Goal: Information Seeking & Learning: Learn about a topic

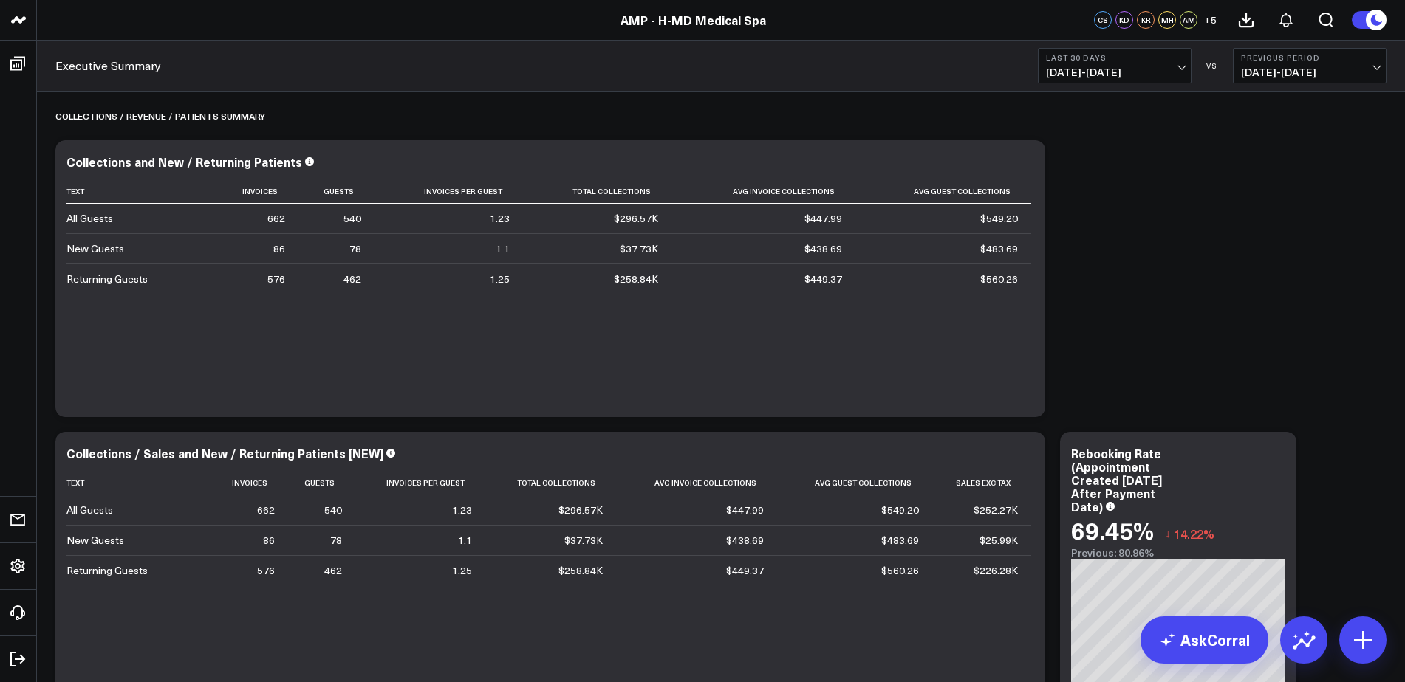
click at [1360, 23] on button at bounding box center [1368, 19] width 35 height 19
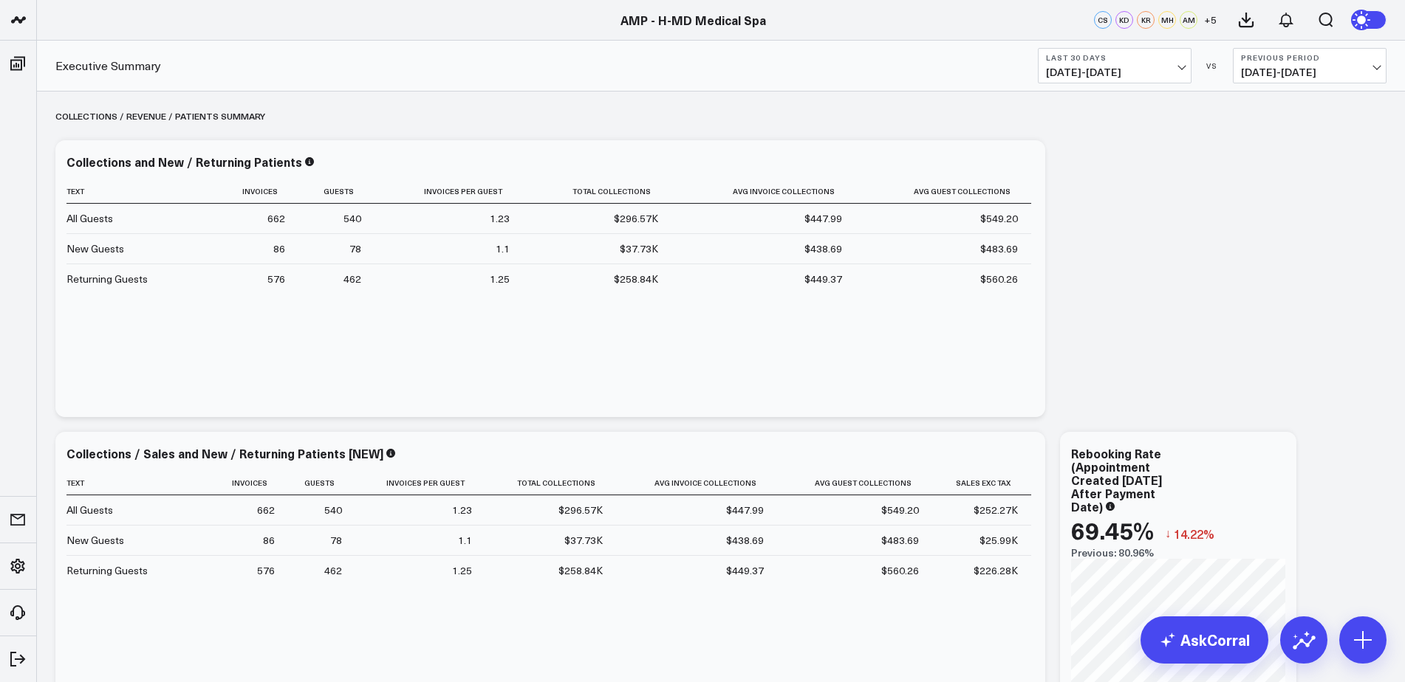
click at [1378, 20] on button at bounding box center [1368, 19] width 35 height 19
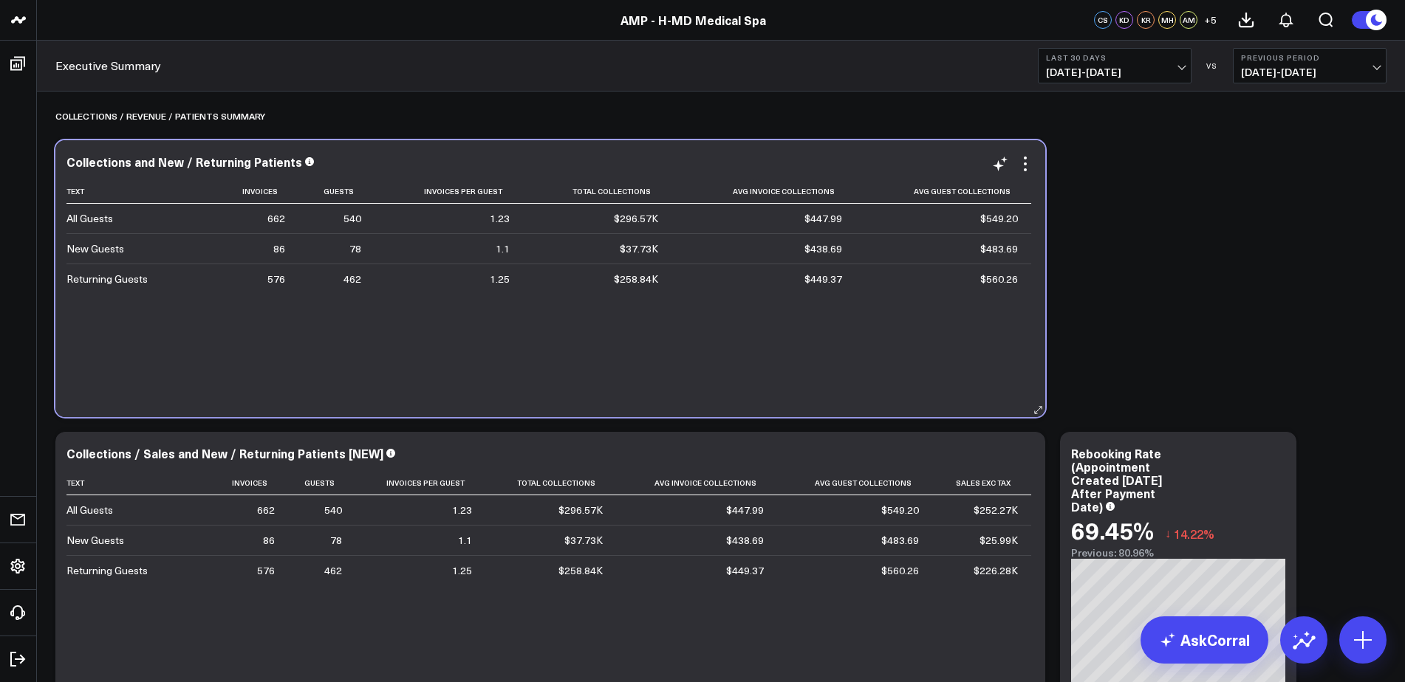
click at [873, 238] on td "$483.69" at bounding box center [943, 248] width 176 height 30
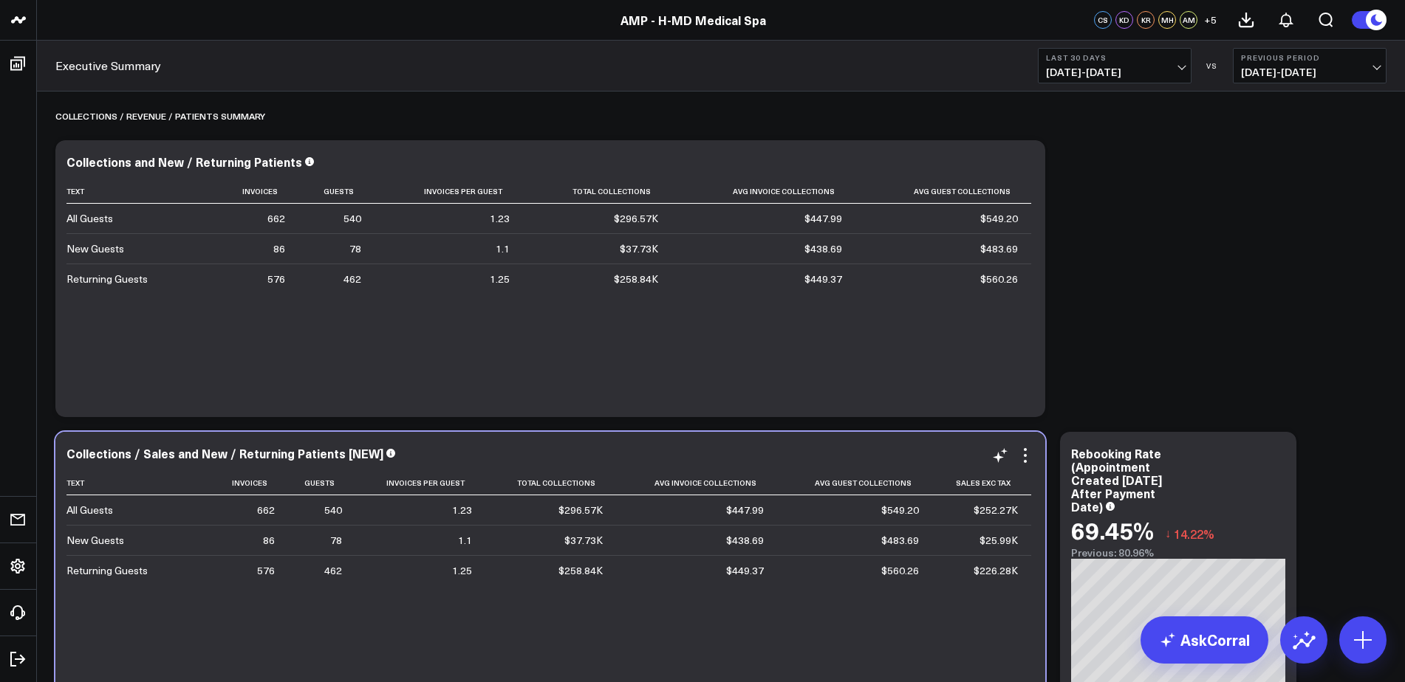
click at [442, 443] on div "Collections / Sales and New / Returning Patients [NEW] Text Invoices Guests Inv…" at bounding box center [550, 570] width 990 height 277
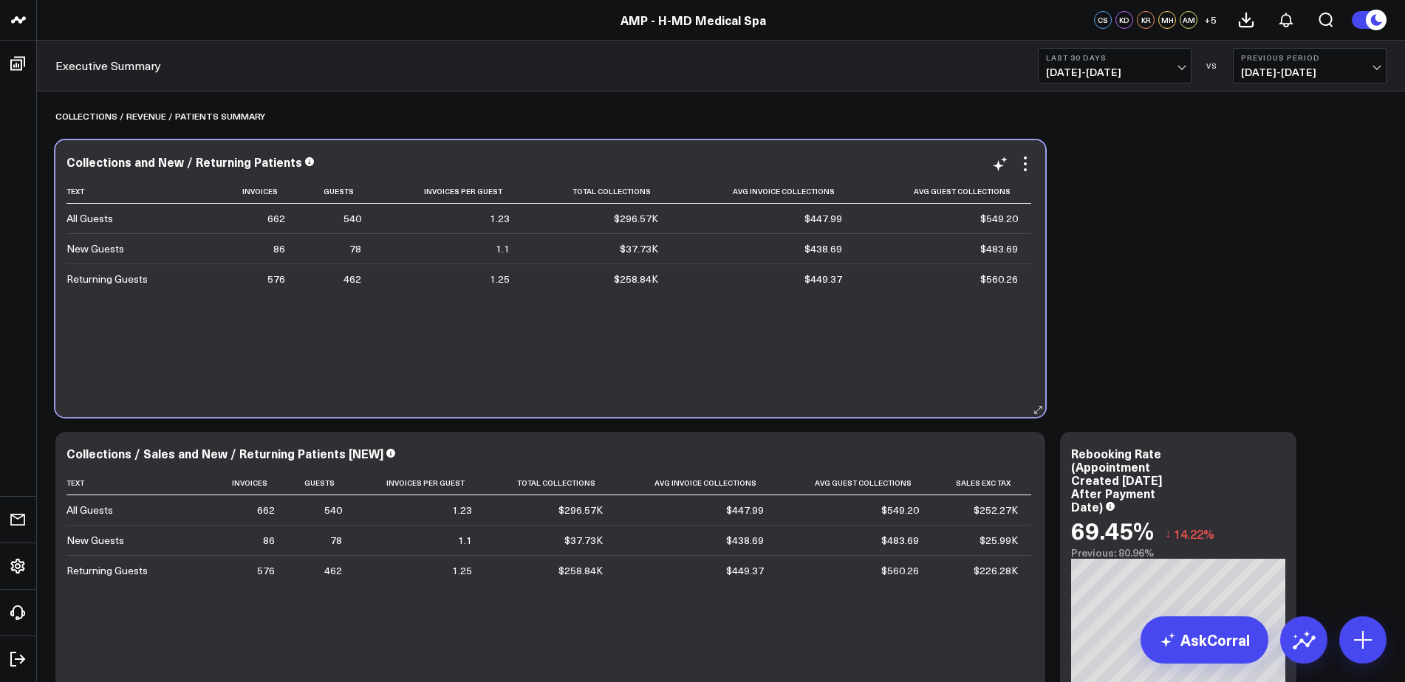
click at [463, 408] on div "Collections and New / Returning Patients Text Invoices Guests Invoices Per Gues…" at bounding box center [550, 278] width 990 height 277
drag, startPoint x: 476, startPoint y: 405, endPoint x: 465, endPoint y: 415, distance: 14.7
click at [465, 415] on div "Collections and New / Returning Patients Text Invoices Guests Invoices Per Gues…" at bounding box center [550, 278] width 990 height 277
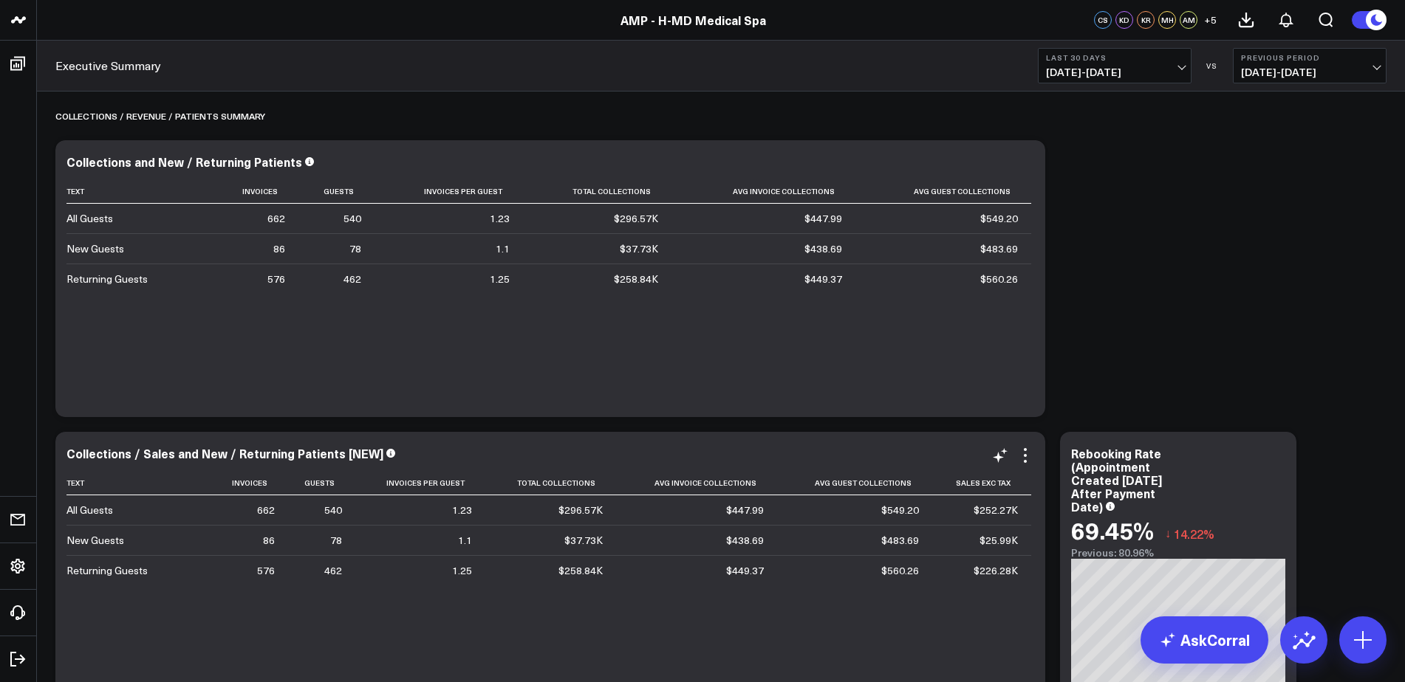
click at [750, 465] on div "Collections / Sales and New / Returning Patients [NEW] Text Invoices Guests Inv…" at bounding box center [550, 570] width 968 height 247
click at [1024, 238] on td "$483.69" at bounding box center [943, 248] width 176 height 30
click at [1030, 233] on td "$483.69" at bounding box center [943, 248] width 176 height 30
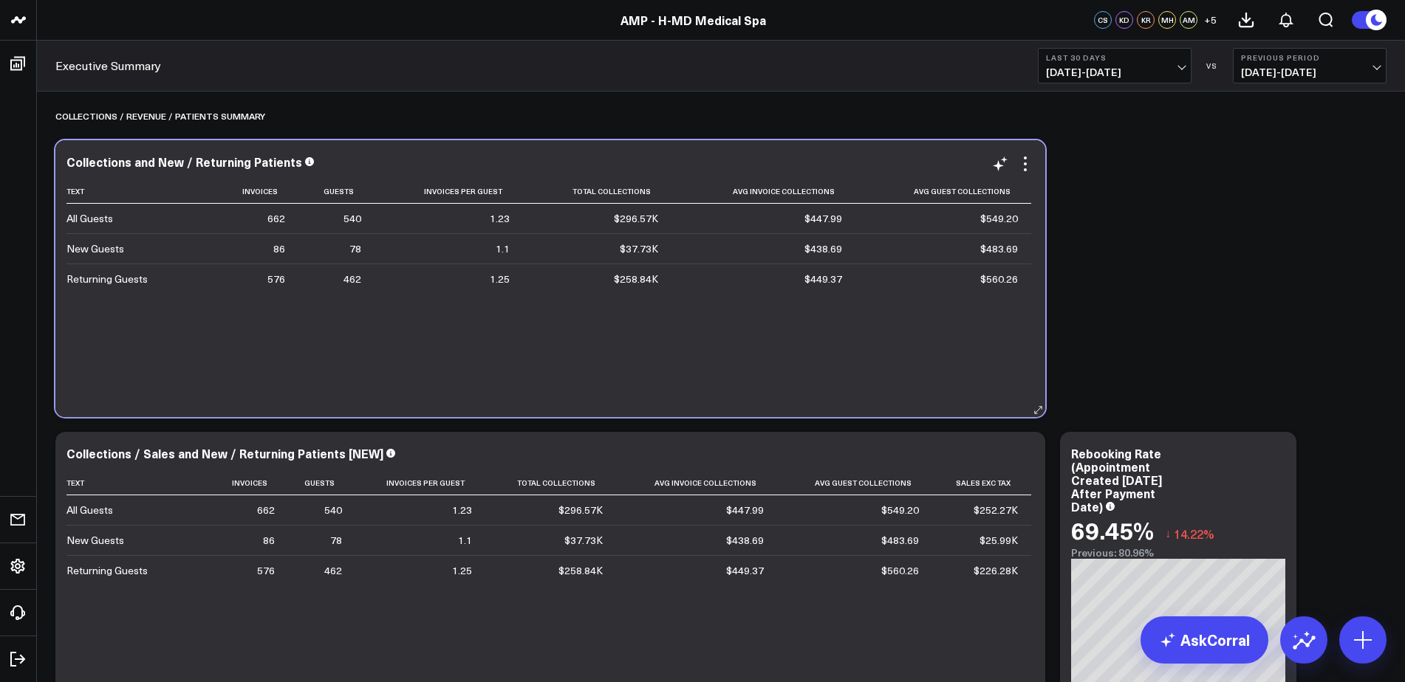
click at [1028, 240] on td "$483.69" at bounding box center [943, 248] width 176 height 30
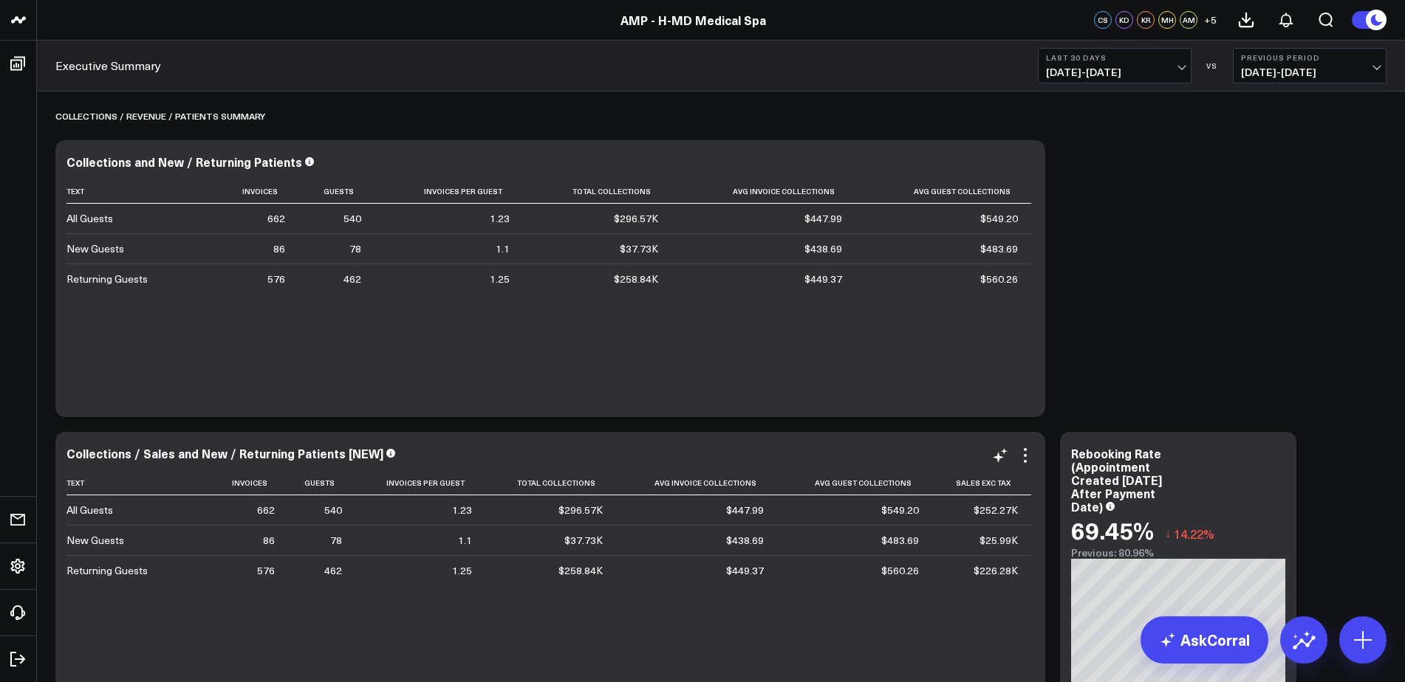
click at [1038, 474] on div "Collections / Sales and New / Returning Patients [NEW] Text Invoices Guests Inv…" at bounding box center [550, 570] width 990 height 277
click at [1017, 451] on icon at bounding box center [1025, 456] width 18 height 18
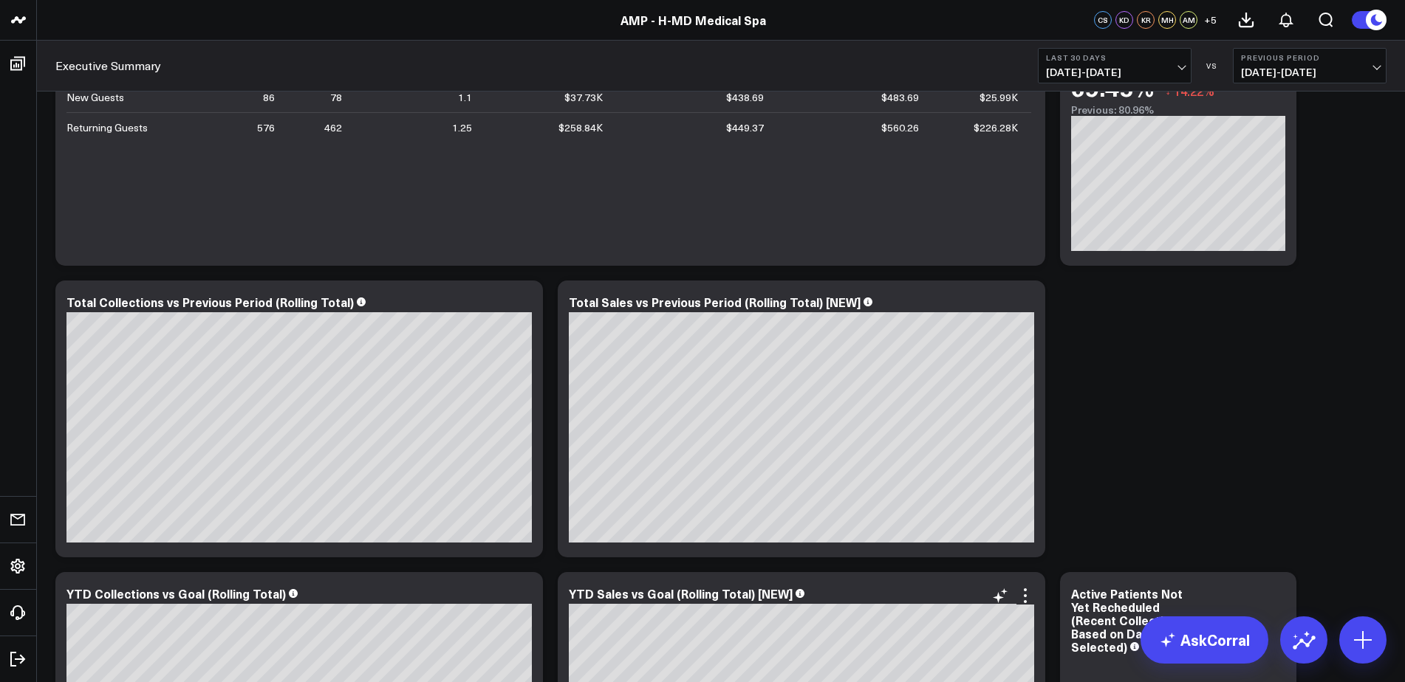
scroll to position [591, 0]
